Goal: Check status

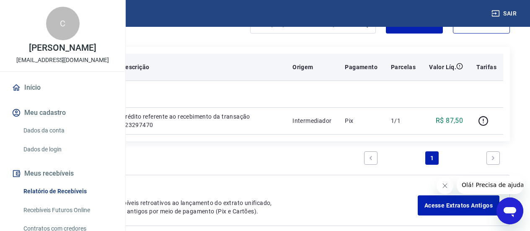
scroll to position [106, 0]
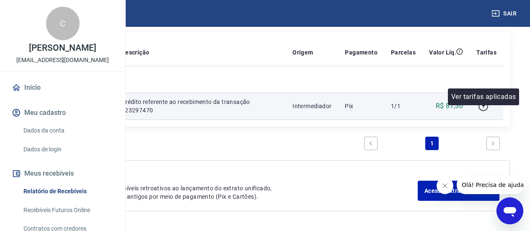
click at [482, 111] on icon "button" at bounding box center [483, 106] width 10 height 10
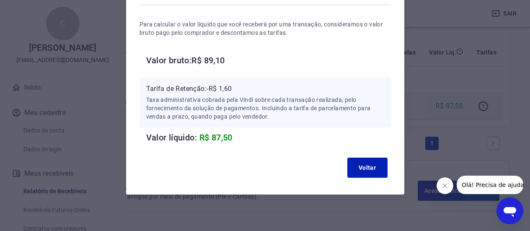
scroll to position [71, 0]
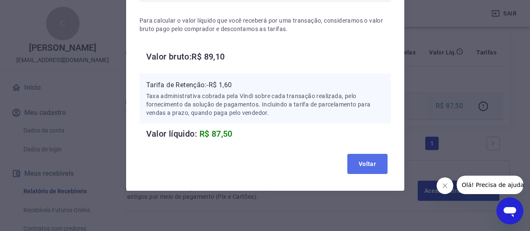
click at [370, 165] on button "Voltar" at bounding box center [367, 164] width 40 height 20
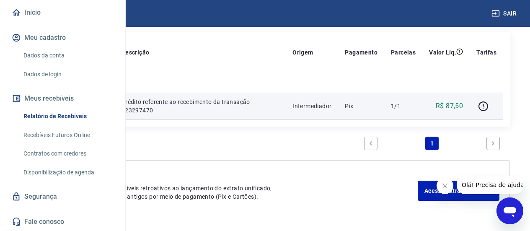
scroll to position [111, 0]
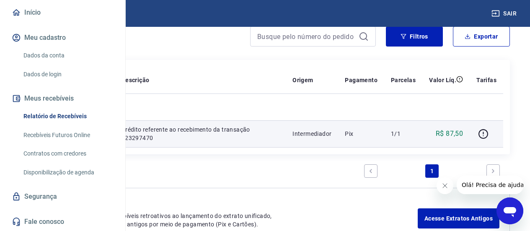
scroll to position [64, 0]
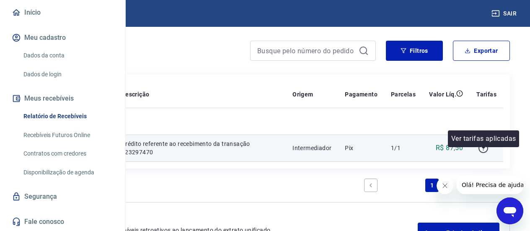
click at [483, 153] on icon "button" at bounding box center [483, 148] width 10 height 10
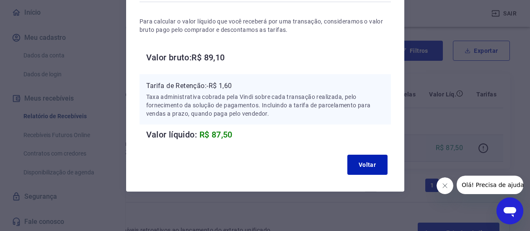
scroll to position [71, 0]
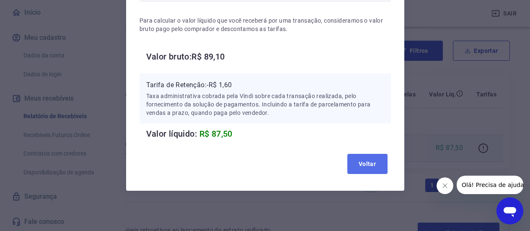
click at [365, 164] on button "Voltar" at bounding box center [367, 164] width 40 height 20
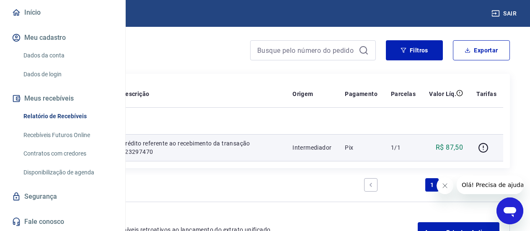
scroll to position [64, 0]
